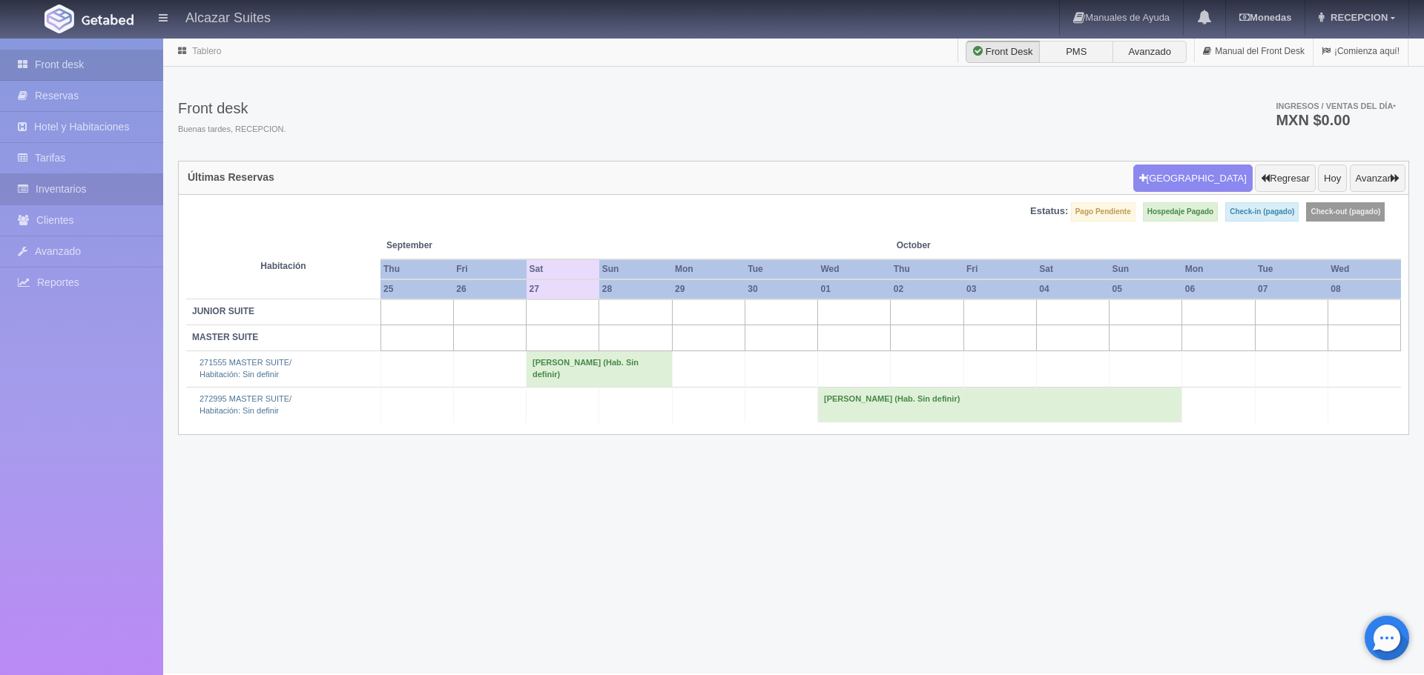
click at [27, 182] on icon at bounding box center [27, 189] width 18 height 15
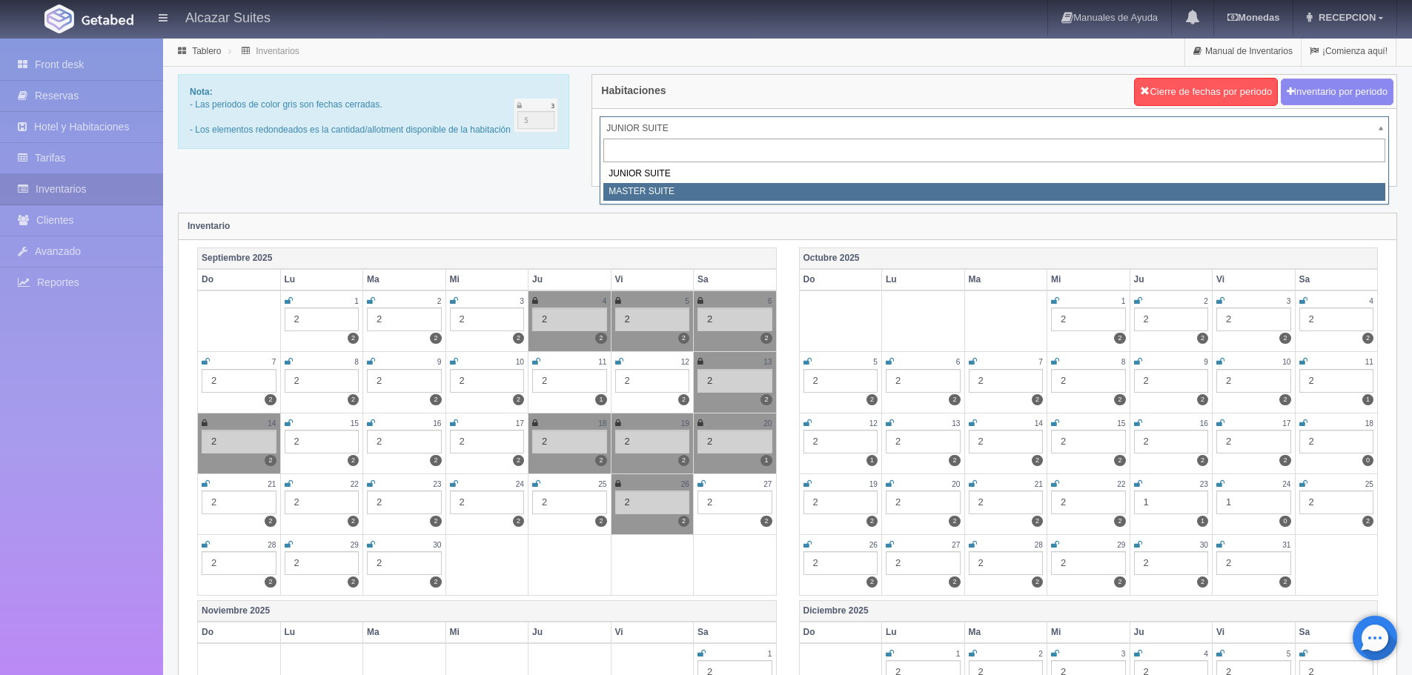
select select "305"
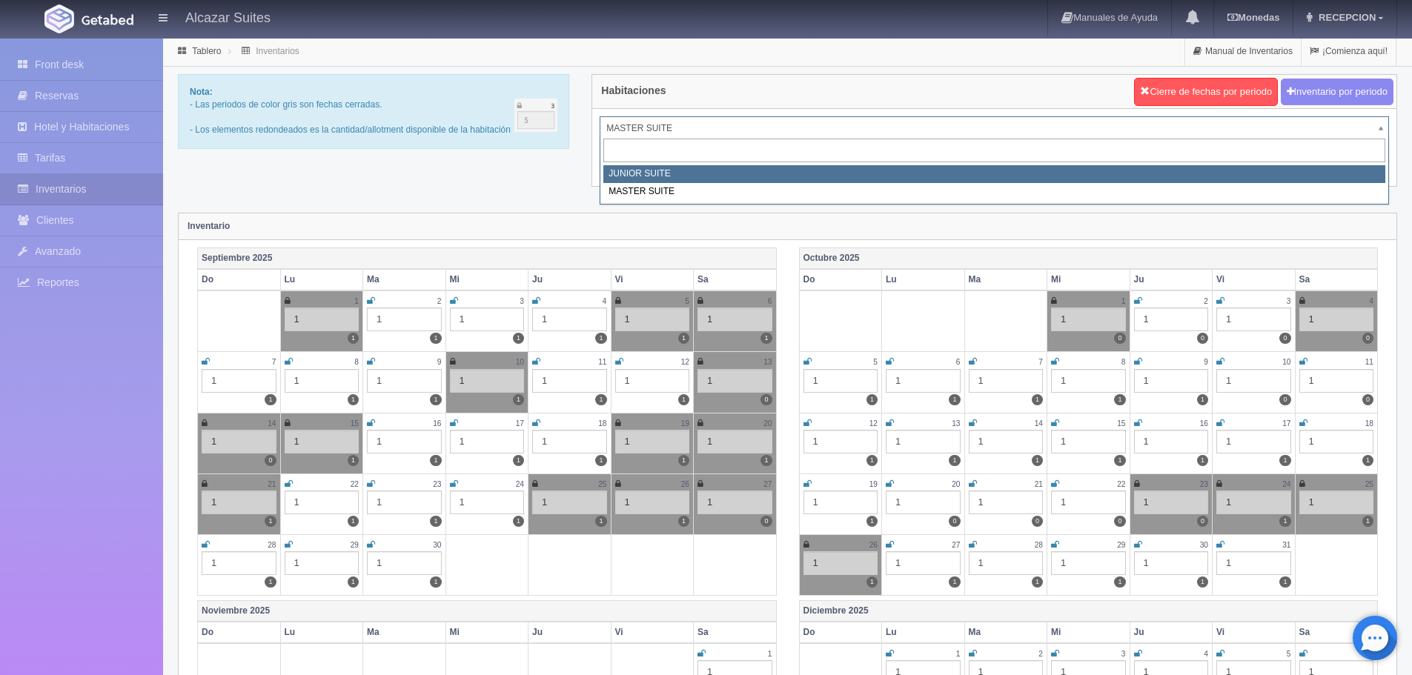
select select "304"
